Goal: Navigation & Orientation: Find specific page/section

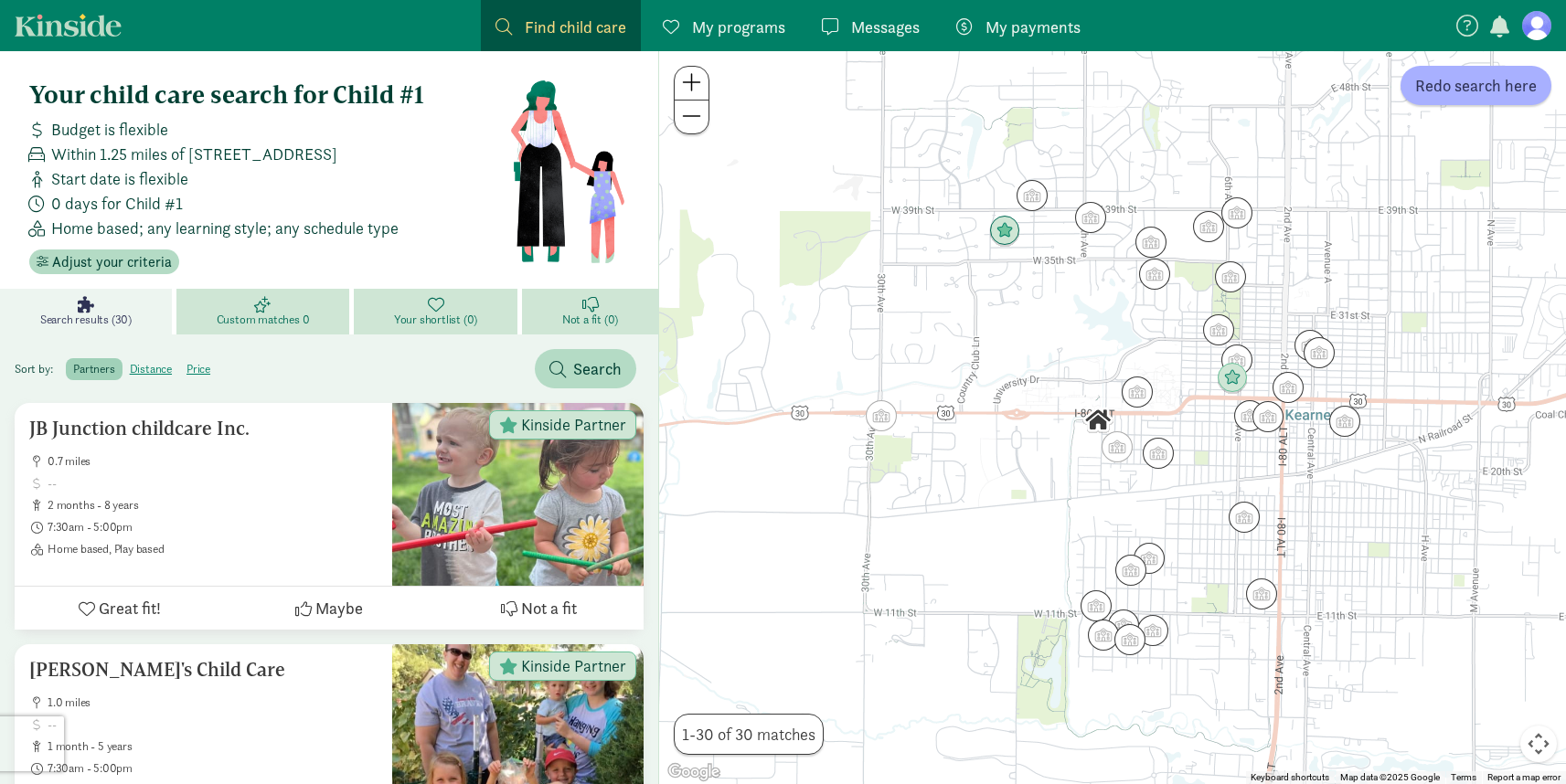
click at [536, 21] on span "Find child care" at bounding box center [575, 27] width 102 height 25
click at [498, 22] on span at bounding box center [504, 27] width 17 height 17
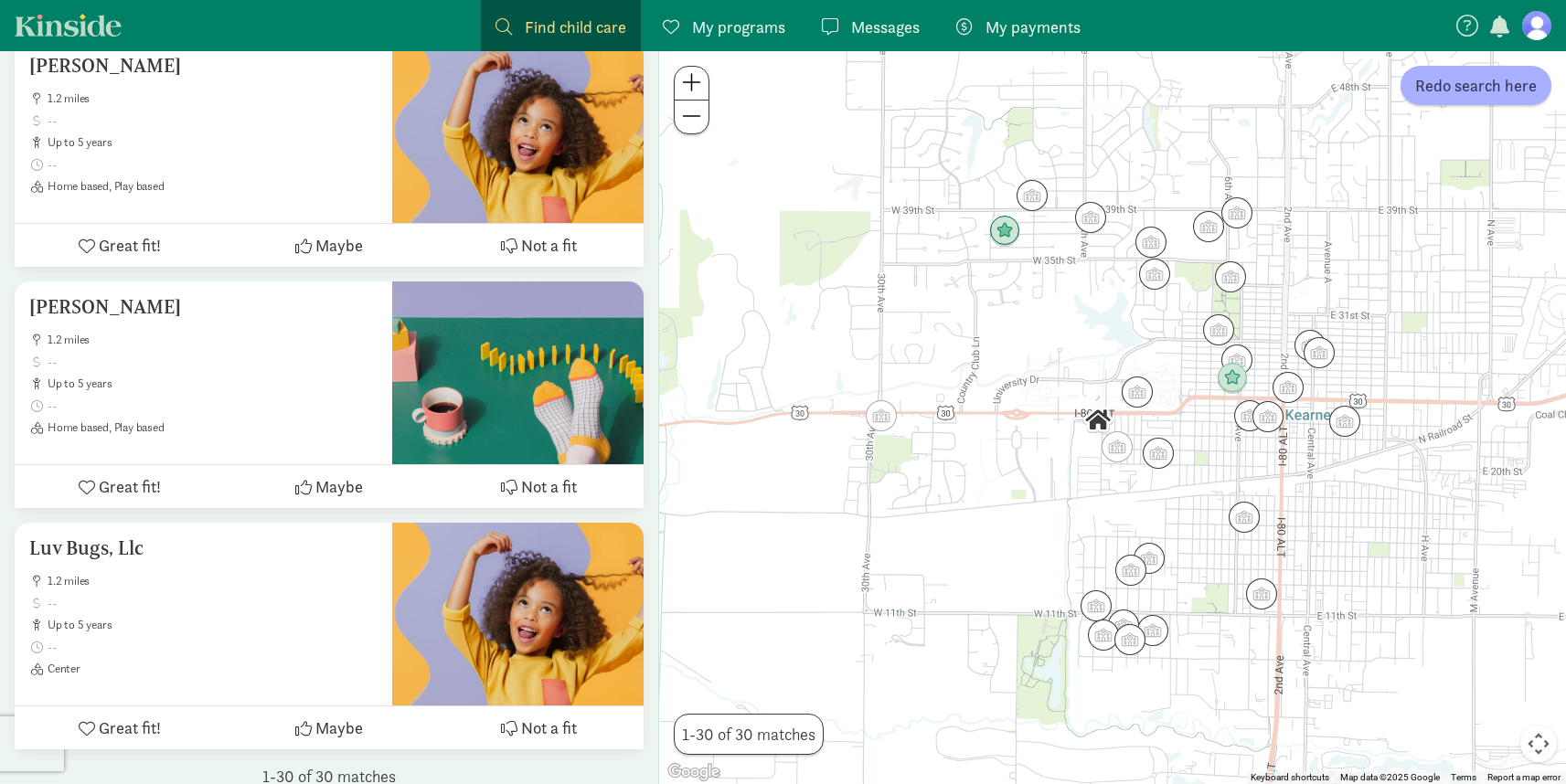
scroll to position [7007, 0]
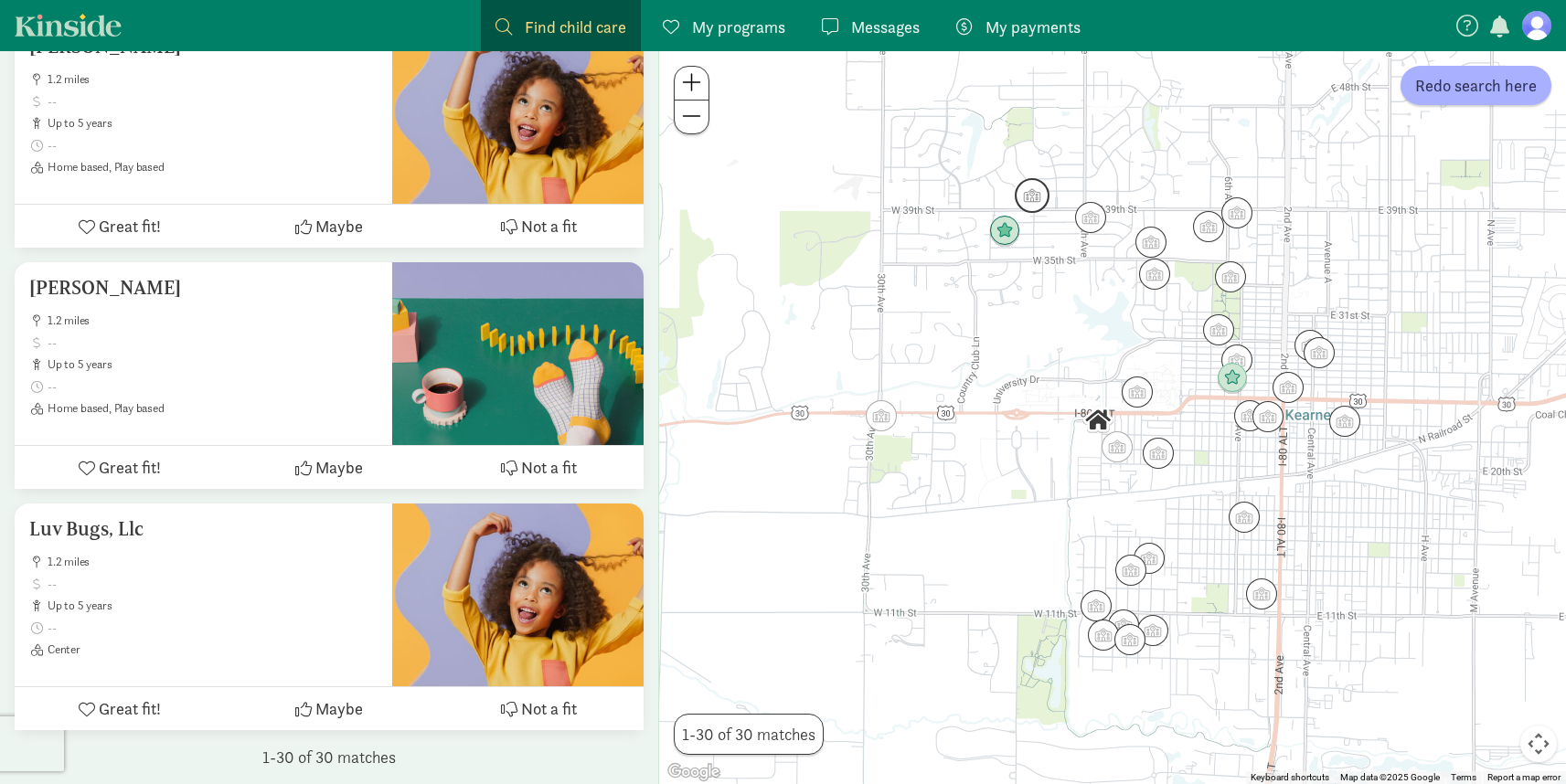
click at [1032, 202] on img "Click to see details" at bounding box center [1032, 195] width 34 height 34
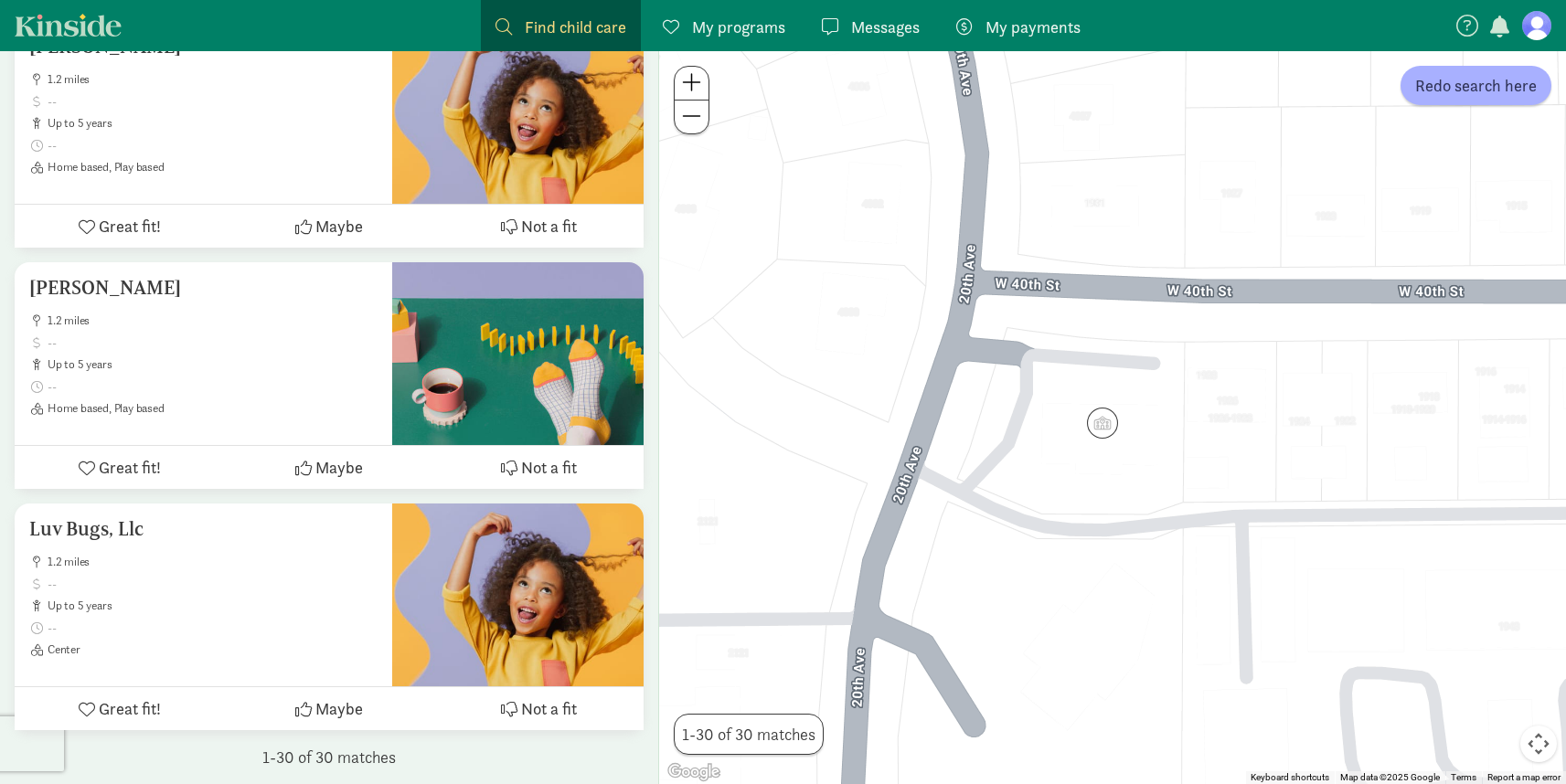
drag, startPoint x: 1036, startPoint y: 318, endPoint x: 1138, endPoint y: 576, distance: 277.4
click at [1138, 585] on div "To navigate, press the arrow keys." at bounding box center [1113, 417] width 907 height 733
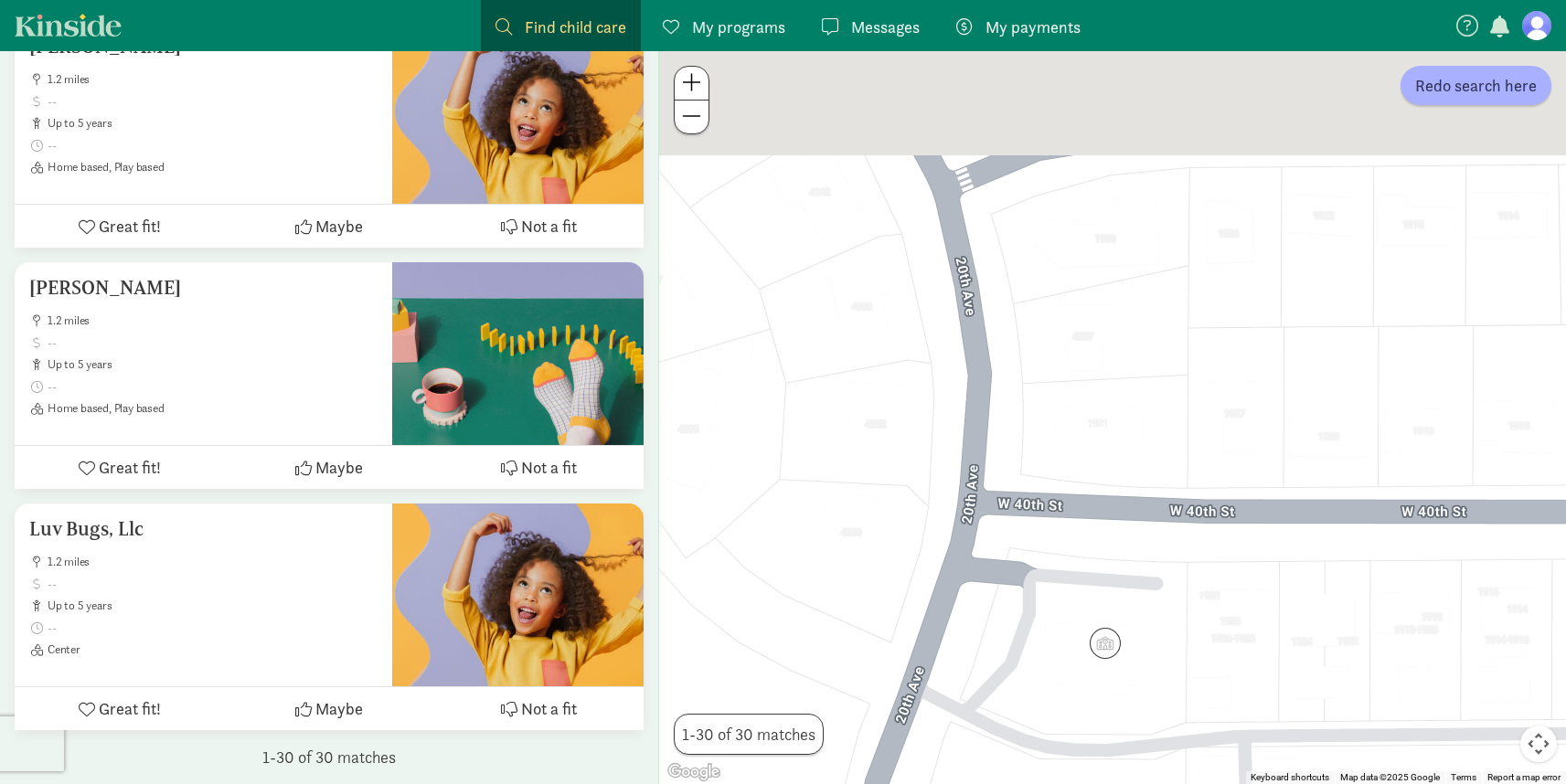
drag, startPoint x: 1123, startPoint y: 455, endPoint x: 1125, endPoint y: 507, distance: 52.0
click at [1125, 507] on div "To navigate, press the arrow keys." at bounding box center [1113, 417] width 907 height 733
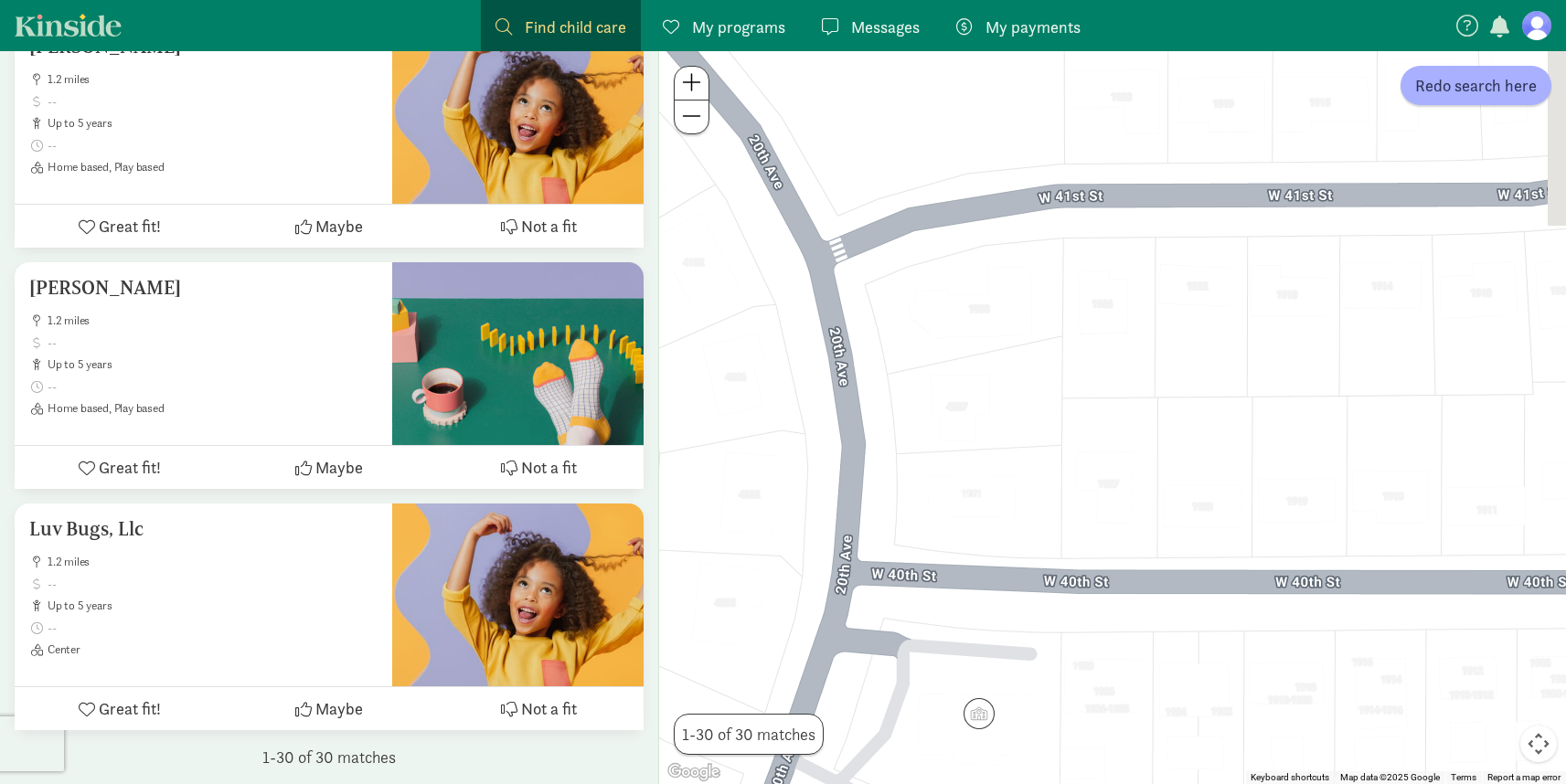
drag, startPoint x: 1111, startPoint y: 315, endPoint x: 1014, endPoint y: 222, distance: 134.4
click at [1011, 225] on div "To navigate, press the arrow keys." at bounding box center [1113, 417] width 907 height 733
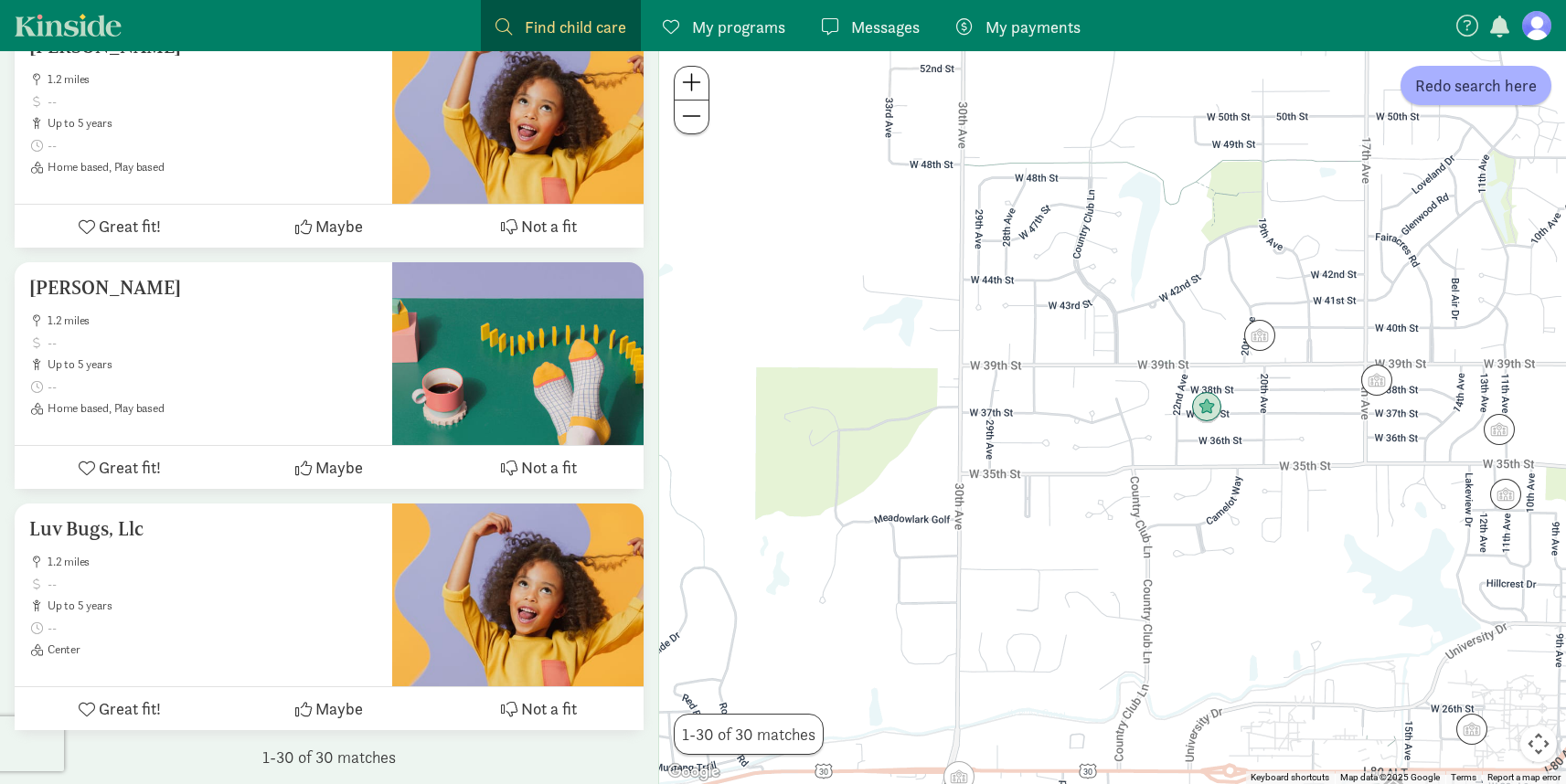
drag, startPoint x: 868, startPoint y: 385, endPoint x: 1110, endPoint y: 378, distance: 242.1
click at [1110, 378] on div "To navigate, press the arrow keys." at bounding box center [1113, 417] width 907 height 733
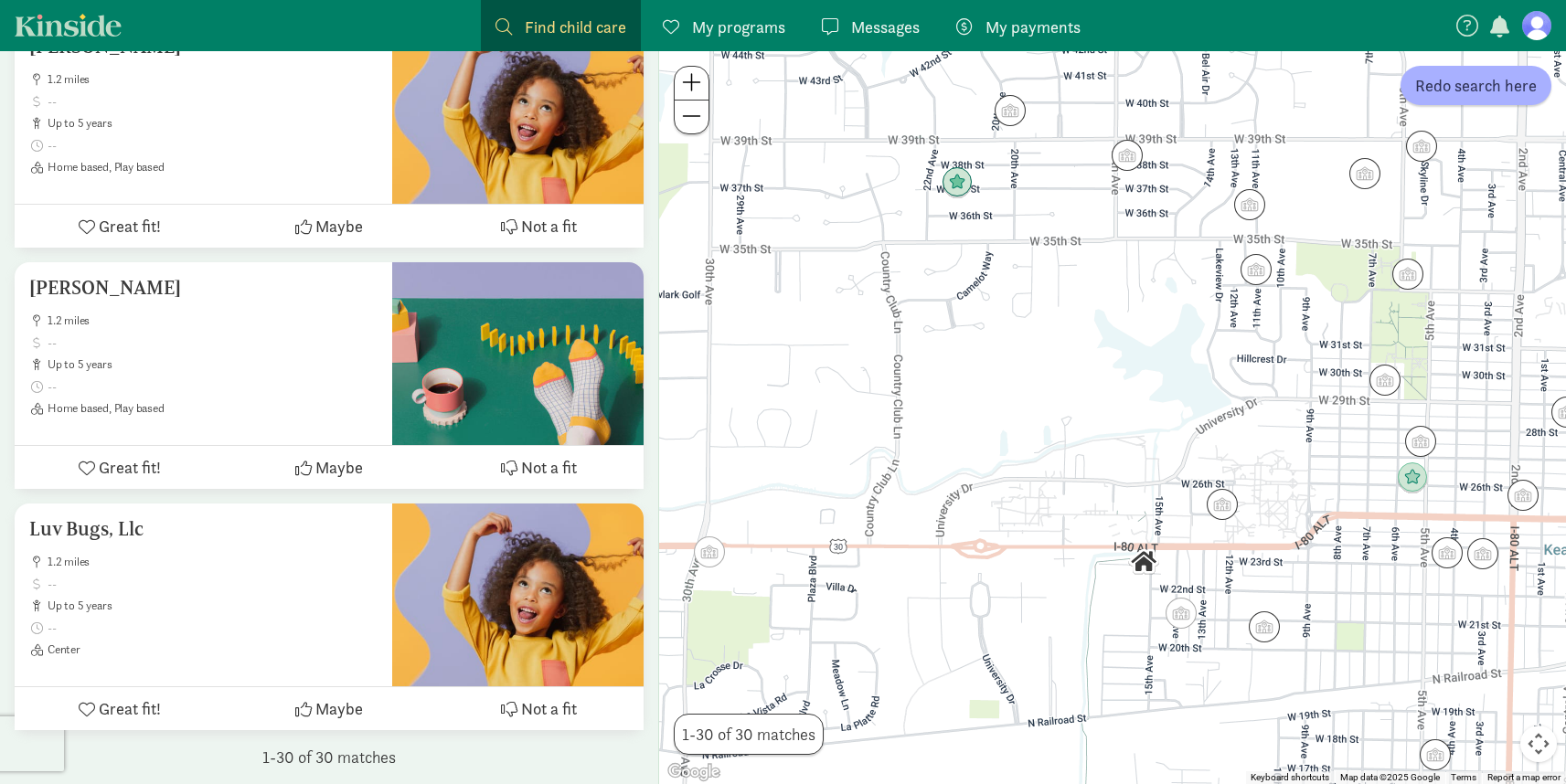
drag, startPoint x: 1268, startPoint y: 441, endPoint x: 1021, endPoint y: 310, distance: 279.6
click at [1021, 310] on div "To navigate, press the arrow keys." at bounding box center [1113, 417] width 907 height 733
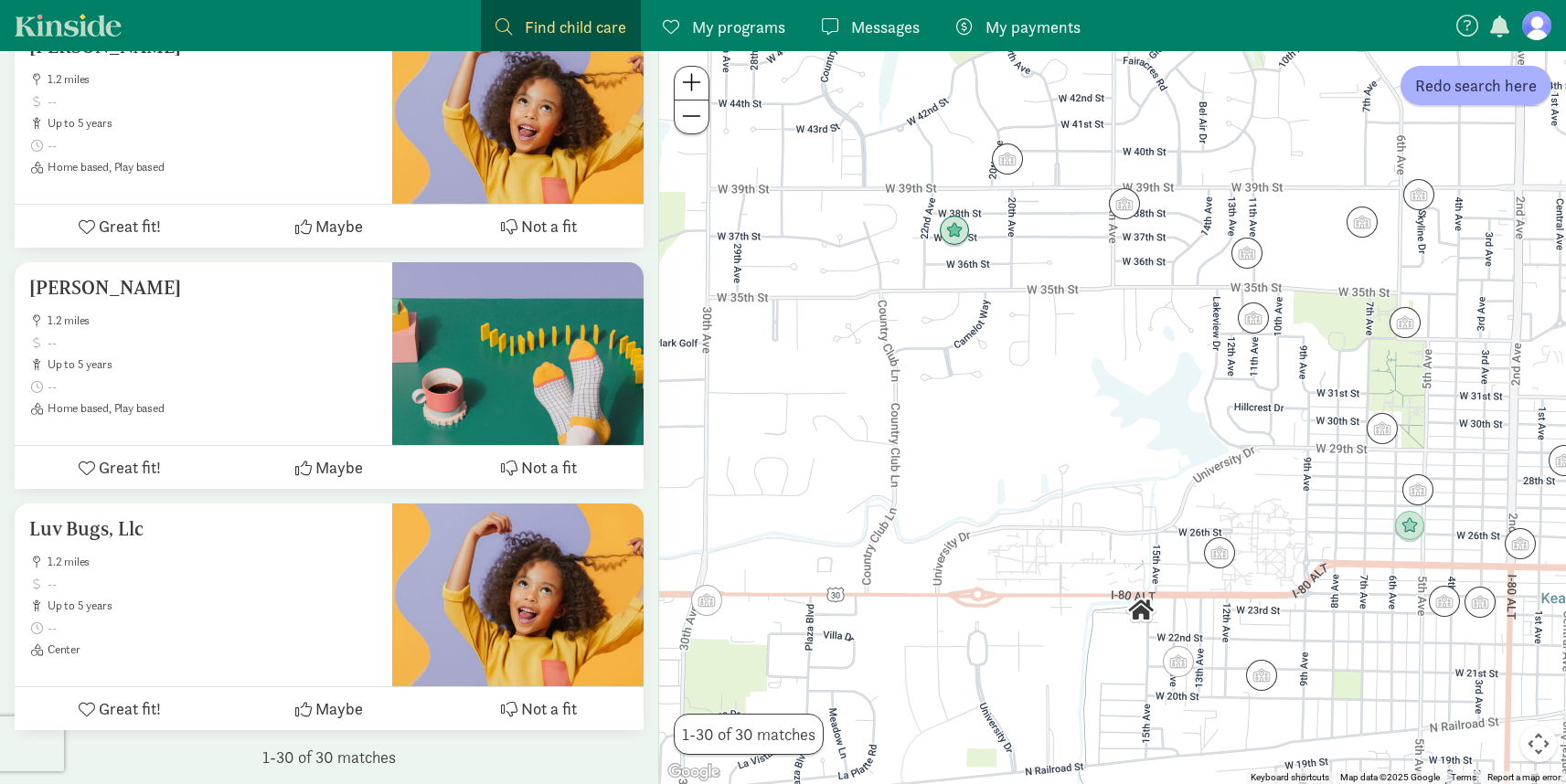
drag, startPoint x: 1123, startPoint y: 431, endPoint x: 1120, endPoint y: 481, distance: 50.1
click at [1120, 481] on div "To navigate, press the arrow keys." at bounding box center [1113, 417] width 907 height 733
click at [1123, 206] on img "Click to see details" at bounding box center [1124, 203] width 34 height 34
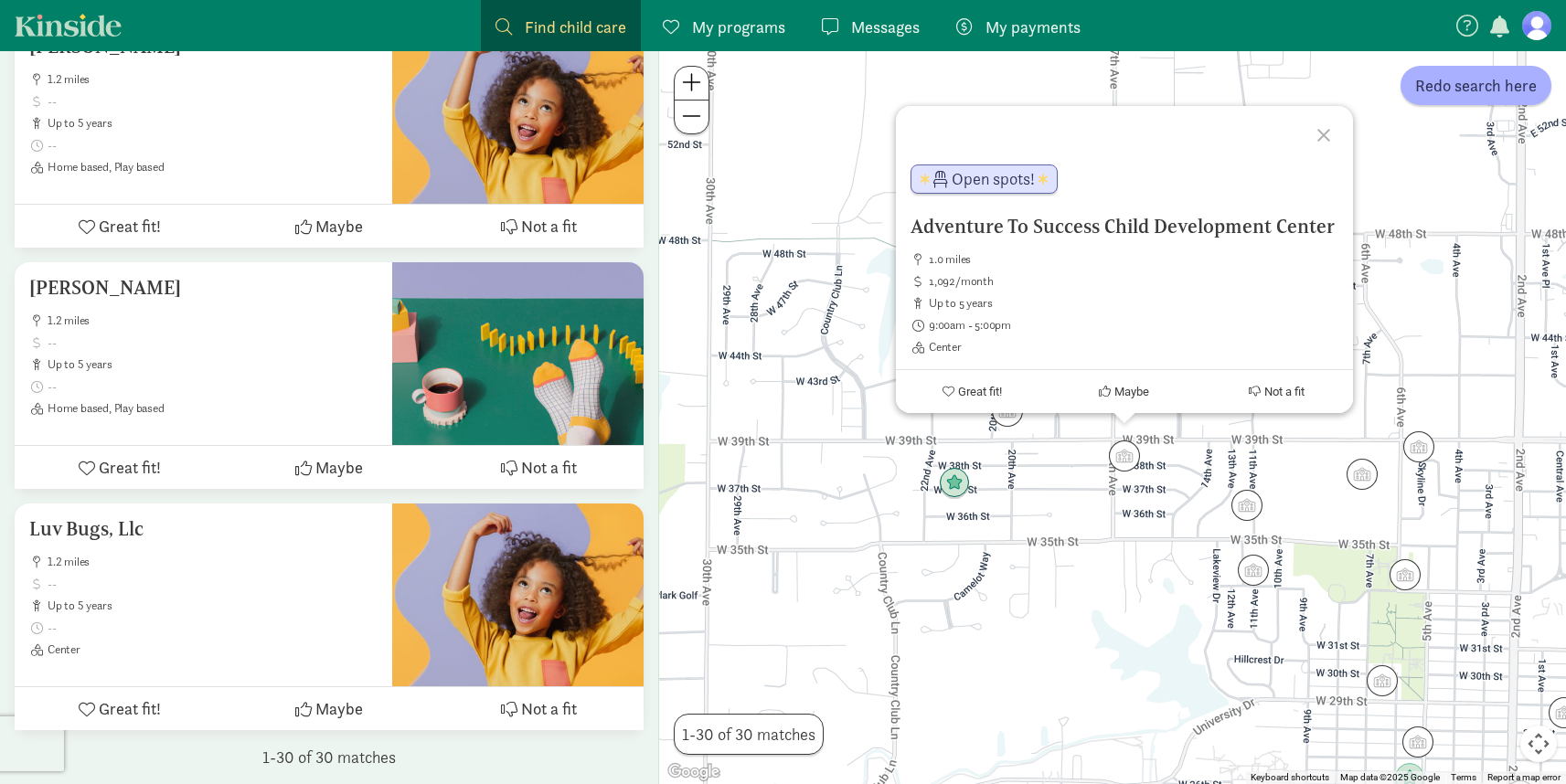
click at [1319, 132] on div at bounding box center [1327, 132] width 53 height 53
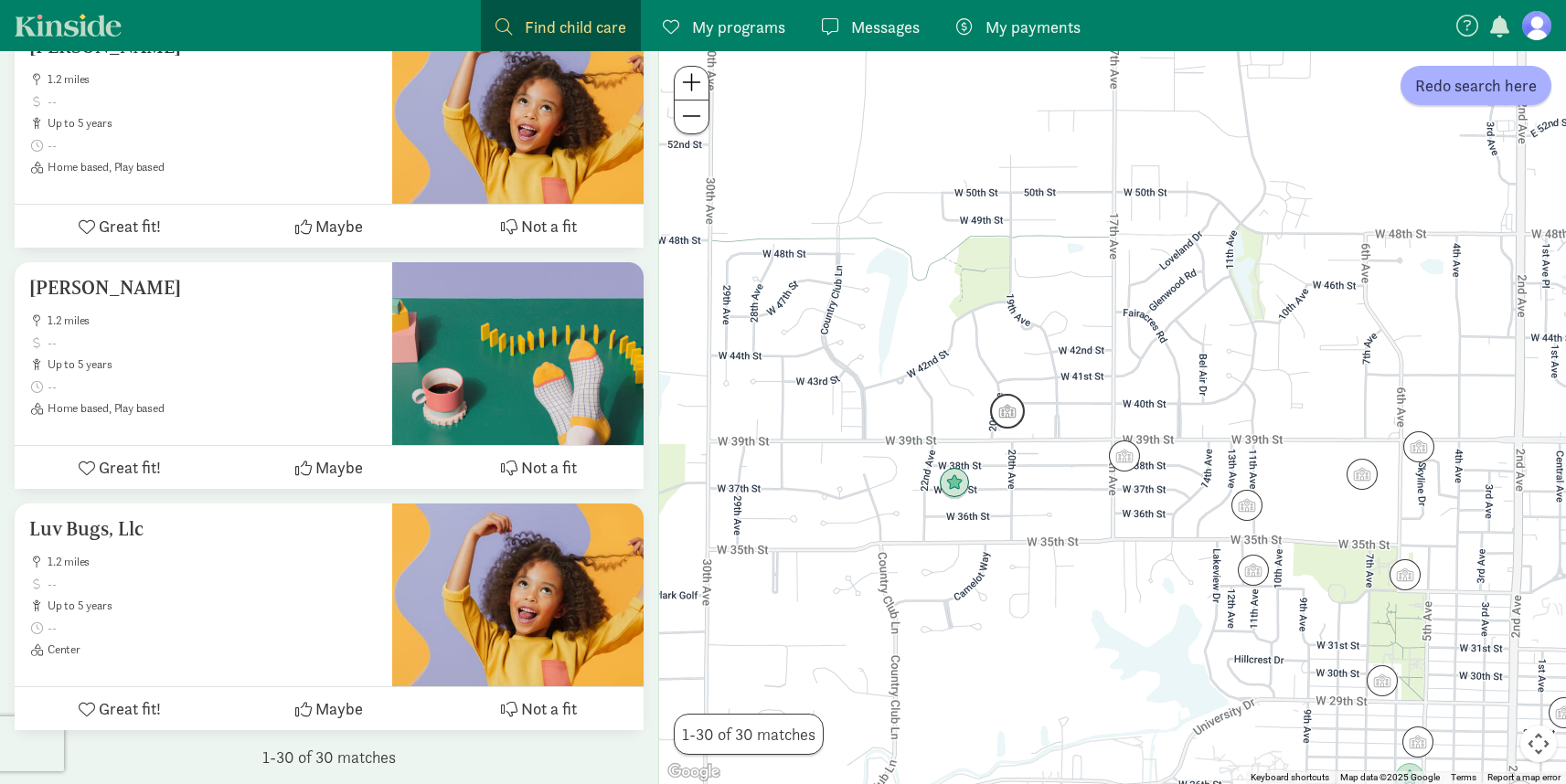
click at [1014, 419] on img "Click to see details" at bounding box center [1007, 411] width 34 height 34
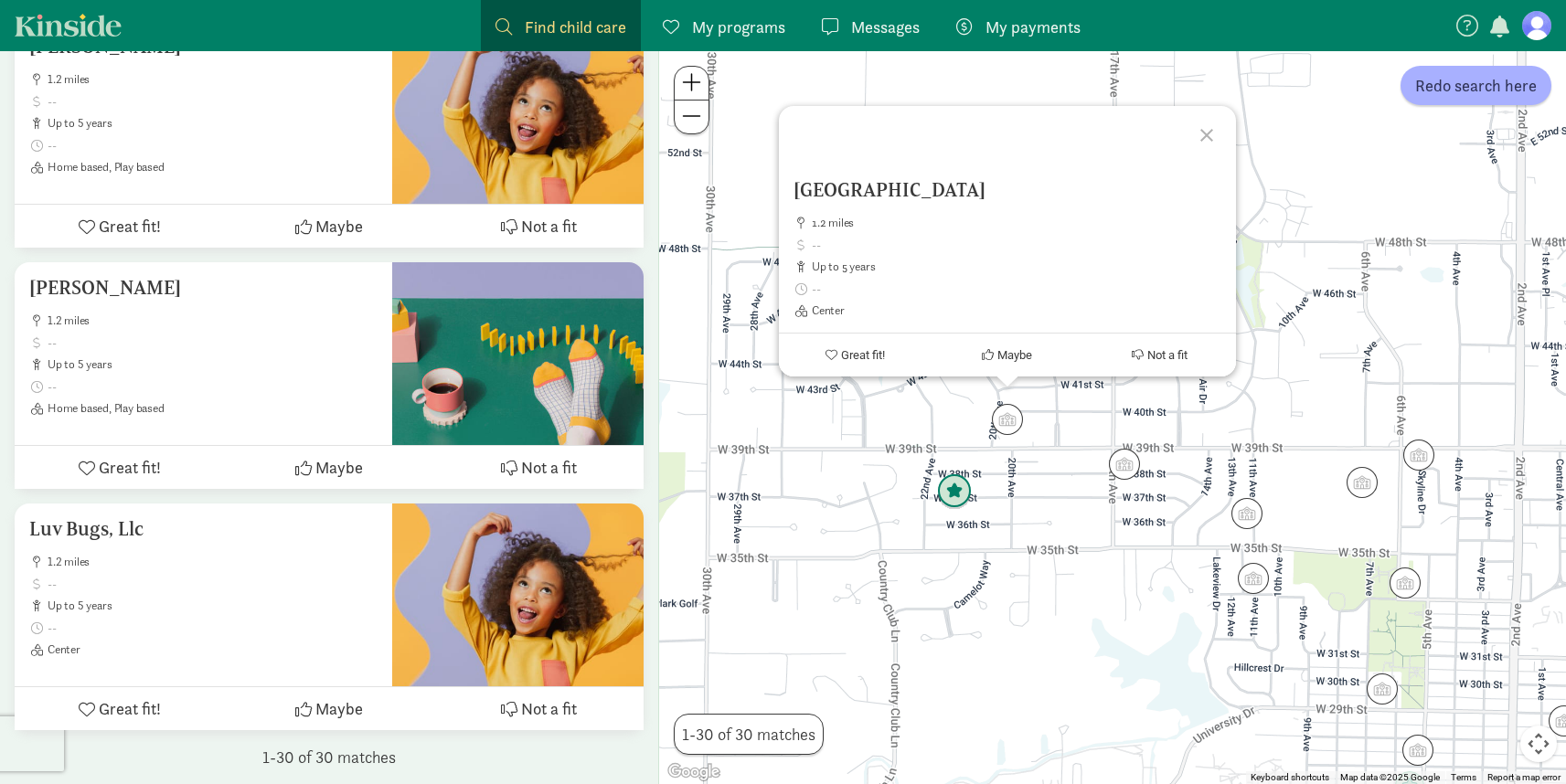
click at [960, 497] on img "Click to see details" at bounding box center [954, 491] width 34 height 34
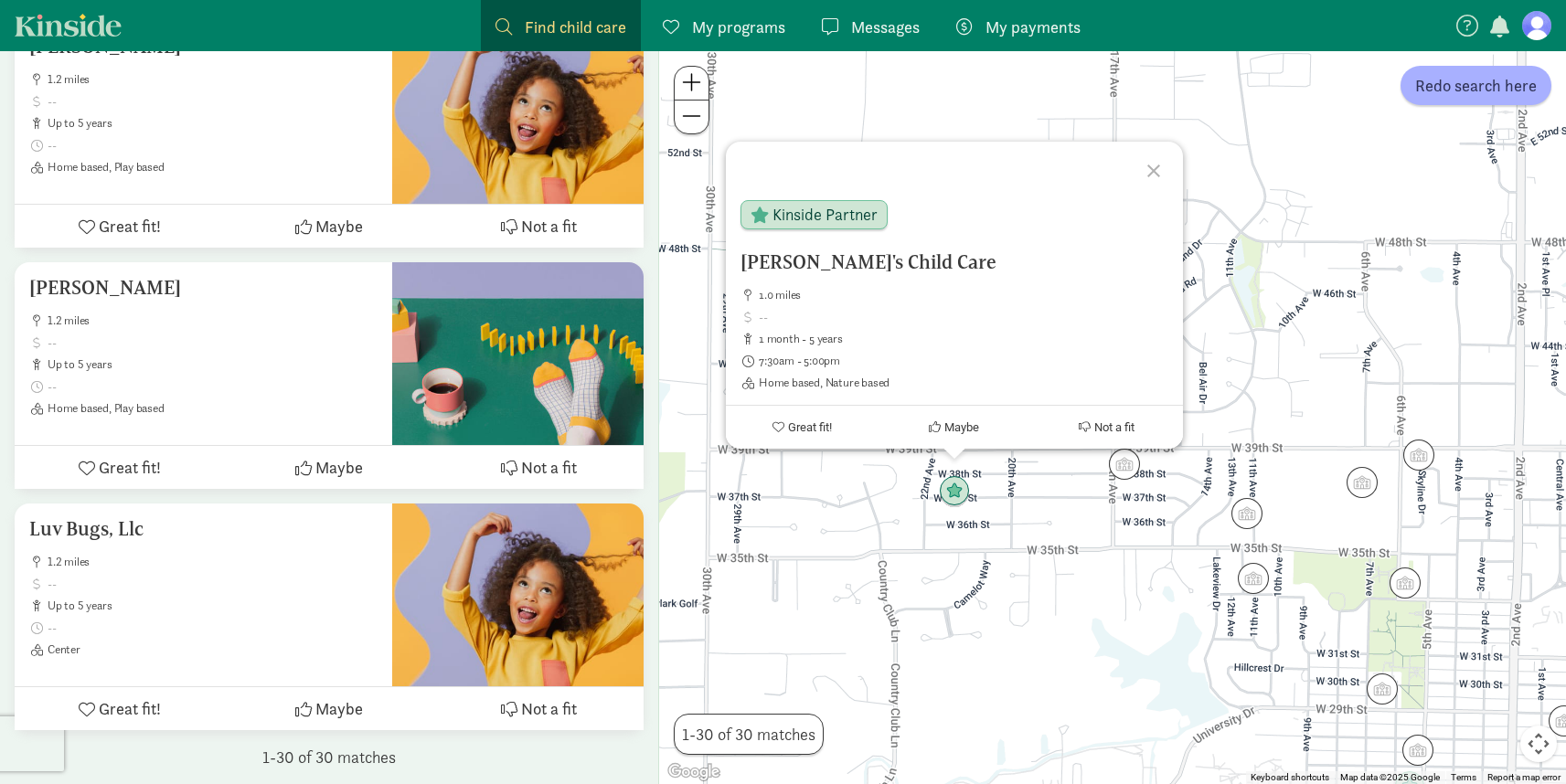
click at [1158, 169] on div at bounding box center [1156, 168] width 53 height 53
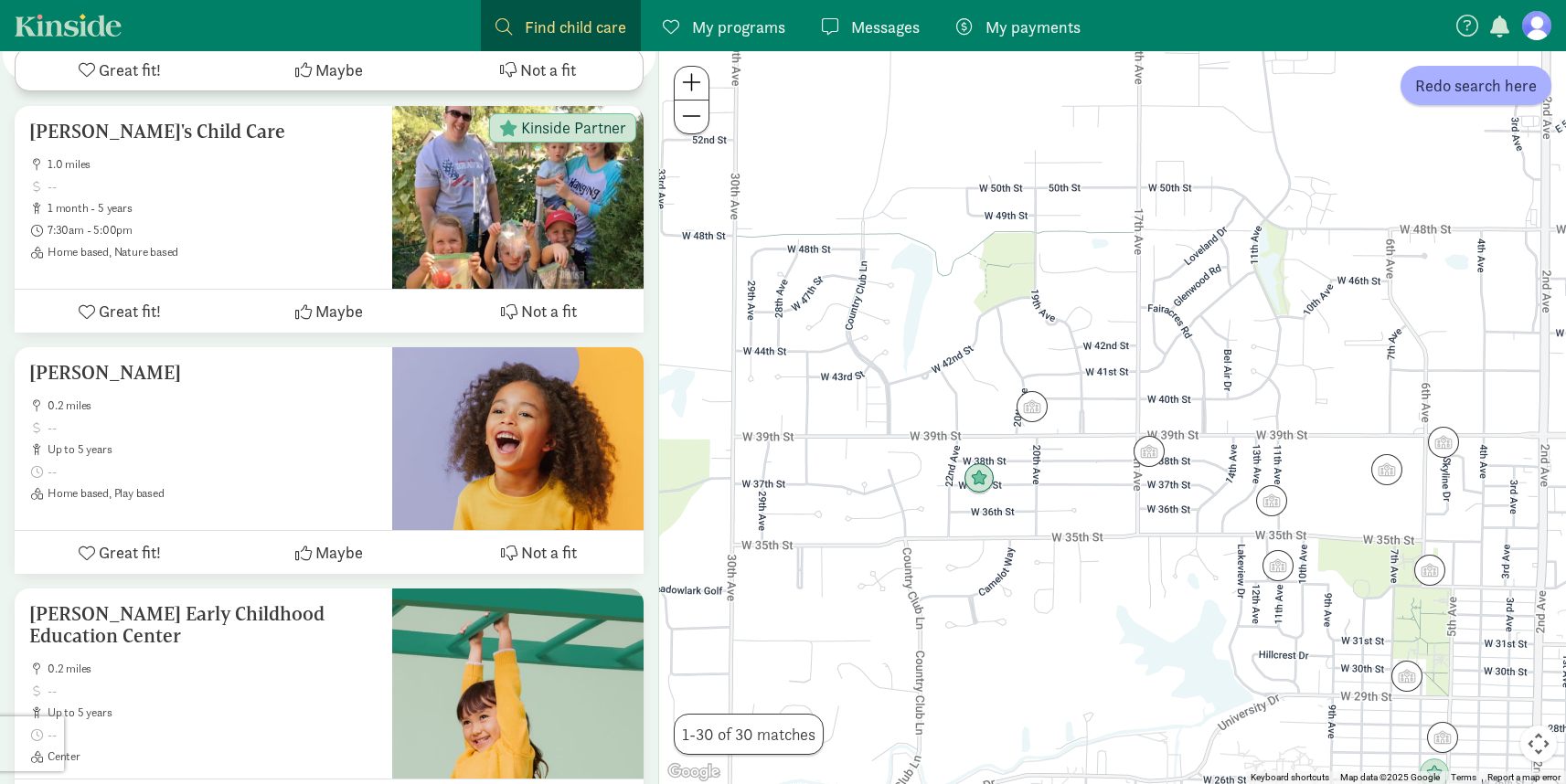
scroll to position [0, 0]
